Goal: Check status: Check status

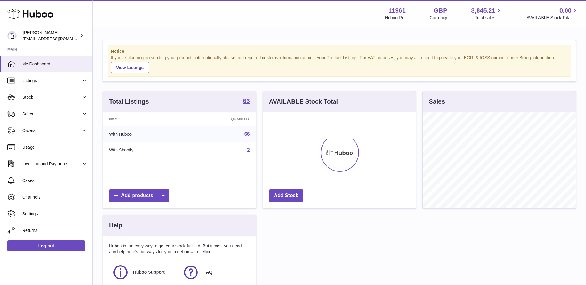
scroll to position [96, 153]
click at [32, 131] on span "Orders" at bounding box center [51, 131] width 59 height 6
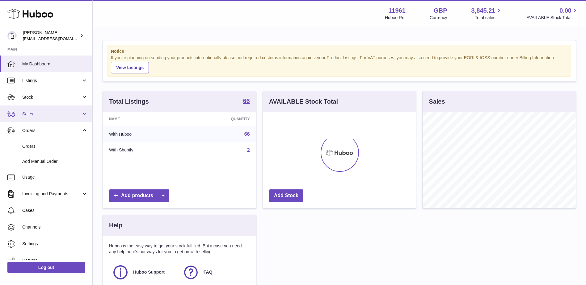
click at [32, 113] on span "Sales" at bounding box center [51, 114] width 59 height 6
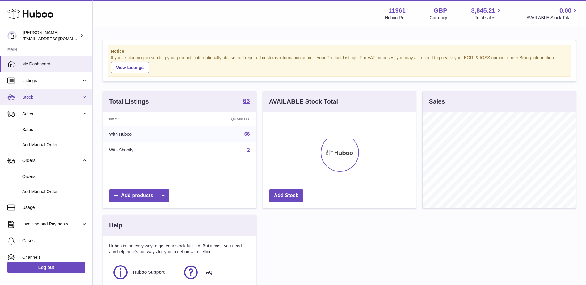
click at [27, 97] on span "Stock" at bounding box center [51, 98] width 59 height 6
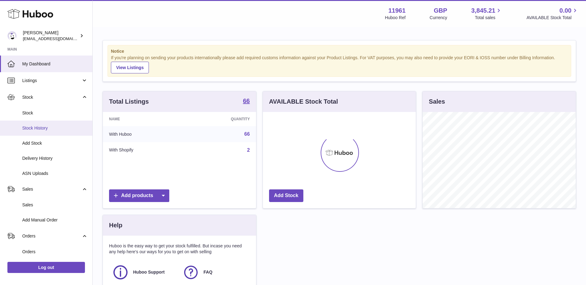
click at [39, 127] on span "Stock History" at bounding box center [54, 128] width 65 height 6
click at [34, 128] on span "Stock History" at bounding box center [54, 128] width 65 height 6
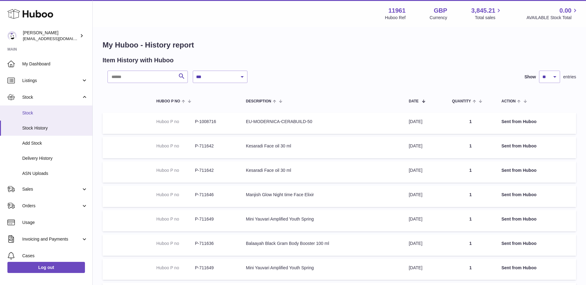
click at [29, 113] on span "Stock" at bounding box center [54, 113] width 65 height 6
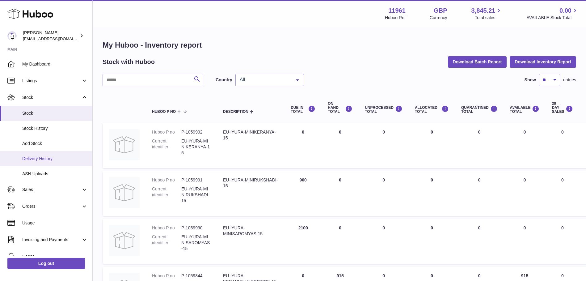
click at [40, 161] on span "Delivery History" at bounding box center [54, 159] width 65 height 6
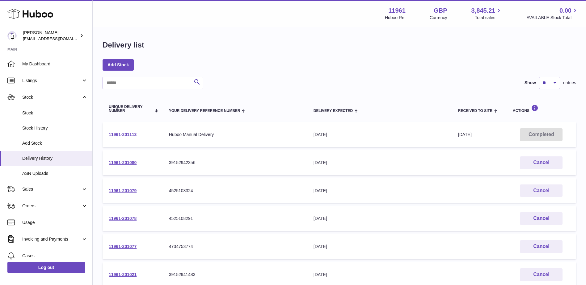
click at [120, 135] on link "11961-201113" at bounding box center [123, 134] width 28 height 5
click at [121, 85] on input "text" at bounding box center [153, 83] width 101 height 12
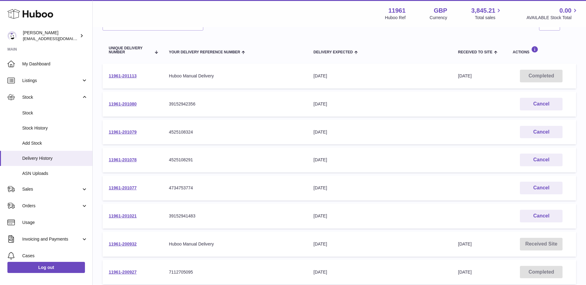
scroll to position [58, 0]
